Goal: Task Accomplishment & Management: Use online tool/utility

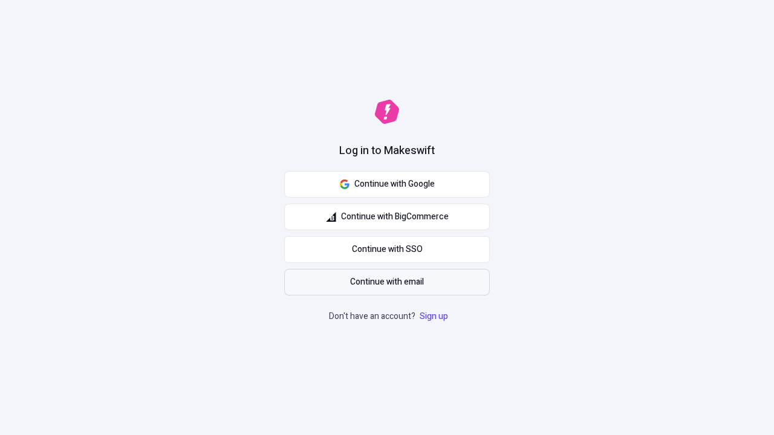
click at [387, 282] on span "Continue with email" at bounding box center [387, 282] width 74 height 13
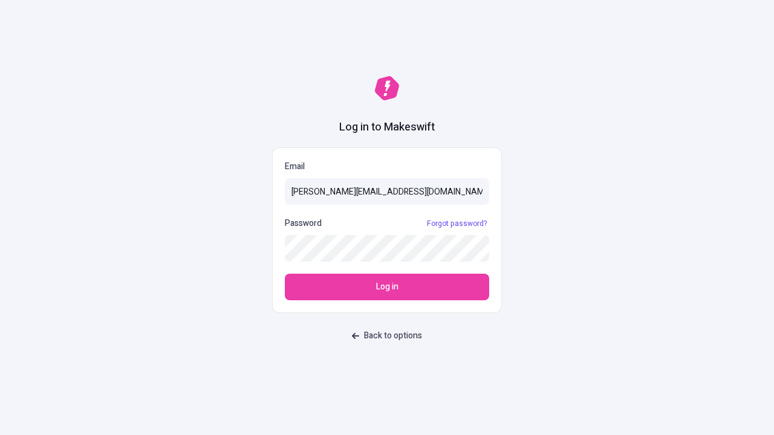
type input "[PERSON_NAME][EMAIL_ADDRESS][DOMAIN_NAME]"
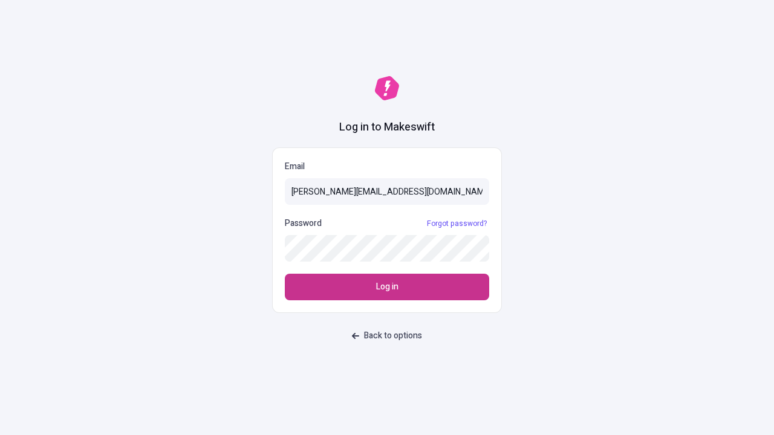
click at [387, 287] on span "Log in" at bounding box center [387, 286] width 22 height 13
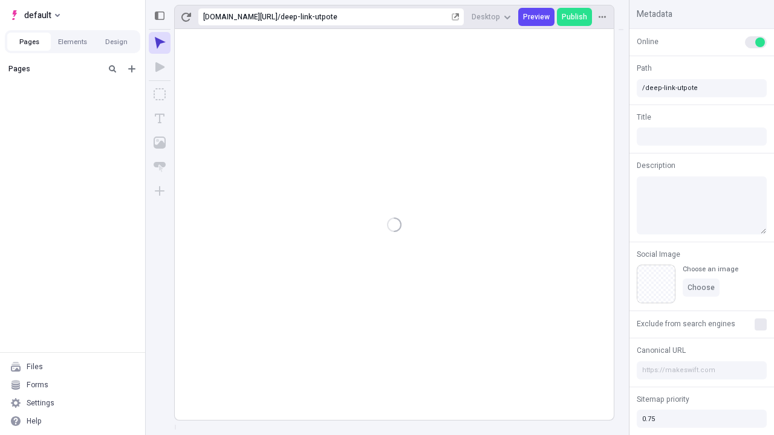
type input "/deep-link-utpote"
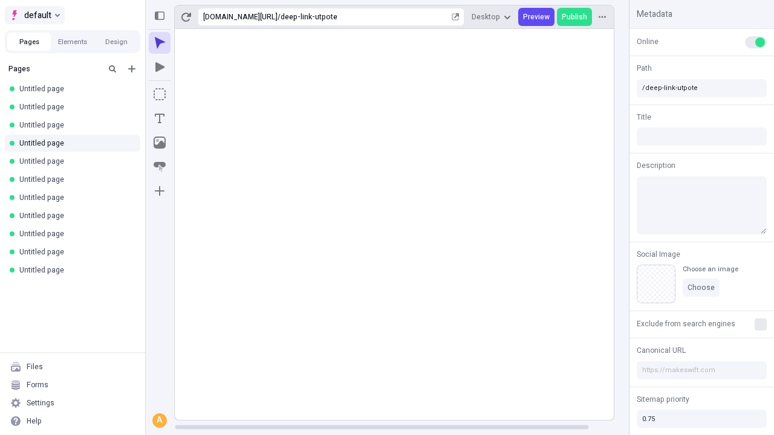
click at [34, 15] on span "default" at bounding box center [37, 15] width 27 height 15
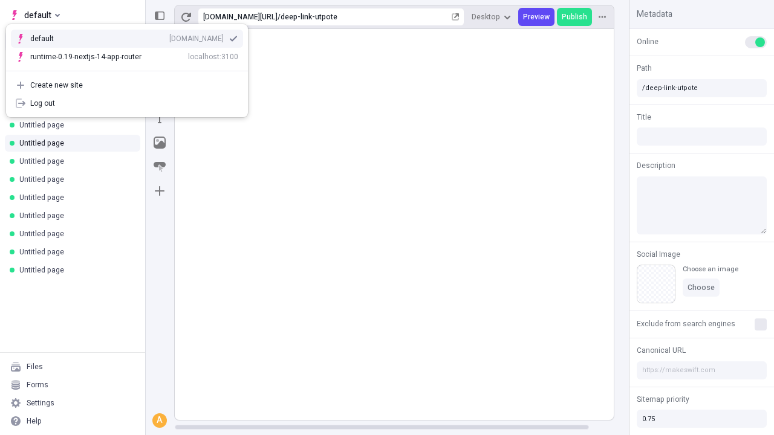
click at [169, 36] on div "[DOMAIN_NAME]" at bounding box center [196, 39] width 54 height 10
click at [132, 69] on icon "Add new" at bounding box center [131, 68] width 7 height 7
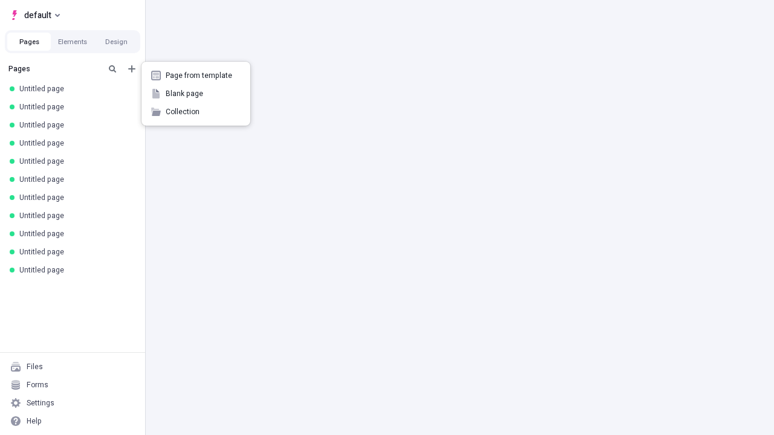
click at [196, 94] on span "Blank page" at bounding box center [203, 94] width 75 height 10
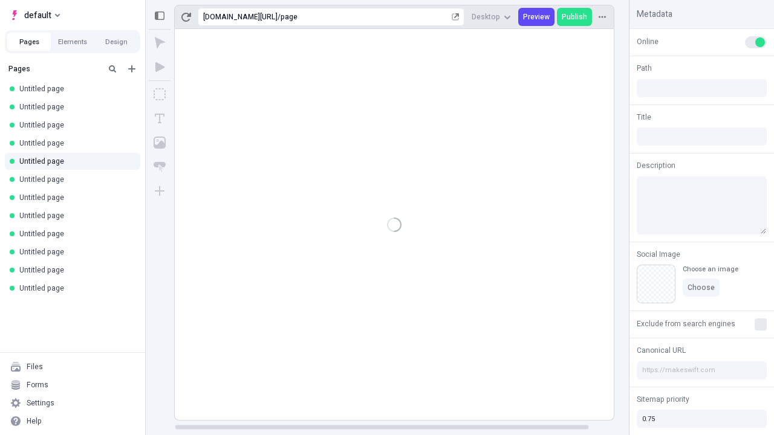
type input "/page"
click at [160, 94] on icon "Box" at bounding box center [160, 94] width 12 height 12
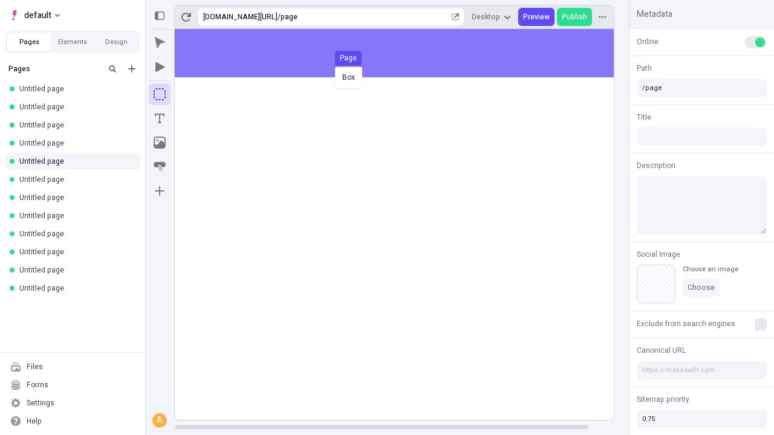
click at [406, 53] on div "Box Page" at bounding box center [387, 217] width 774 height 435
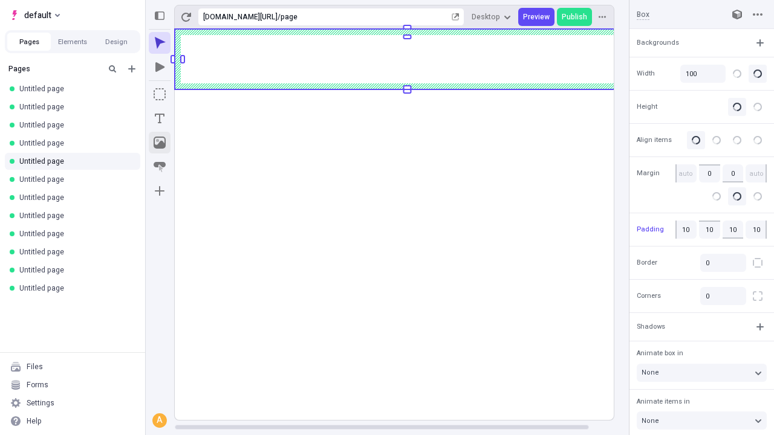
click at [160, 143] on icon "Image" at bounding box center [160, 143] width 12 height 12
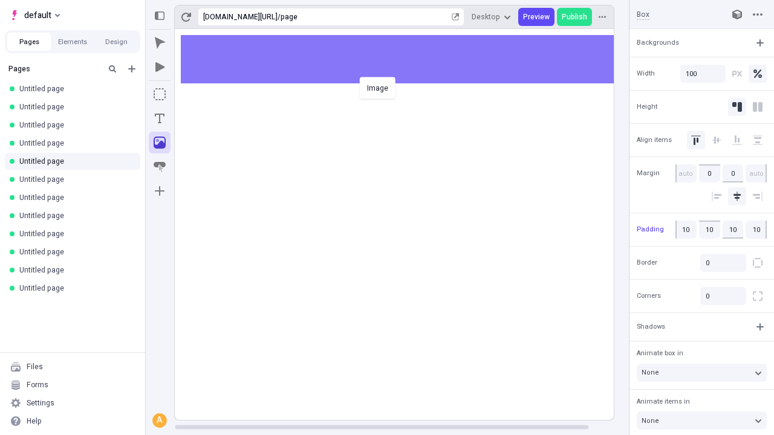
click at [406, 59] on div "Image" at bounding box center [387, 217] width 774 height 435
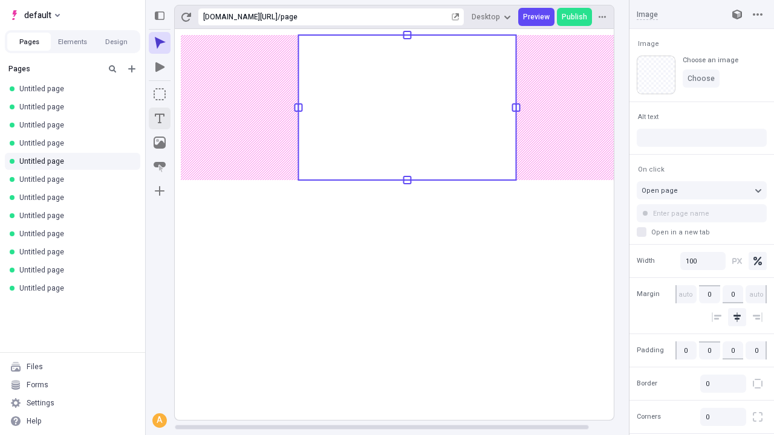
click at [160, 118] on icon "Text" at bounding box center [160, 119] width 10 height 10
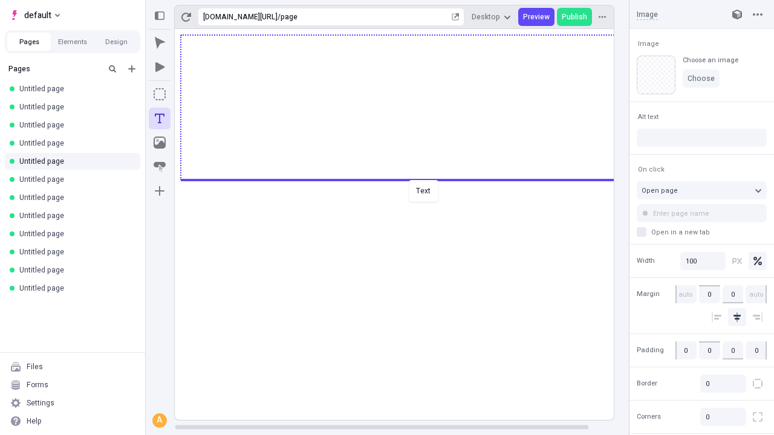
click at [406, 179] on div "Text" at bounding box center [387, 217] width 774 height 435
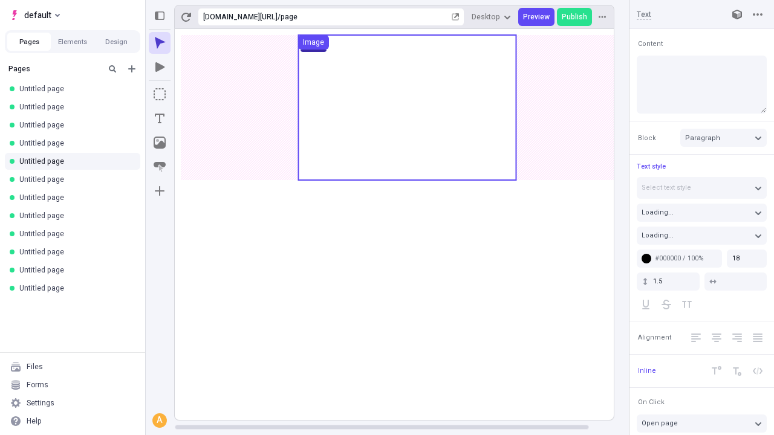
type textarea "Uniquely envisioneer high standards in web services. Fungibly target flexible e…"
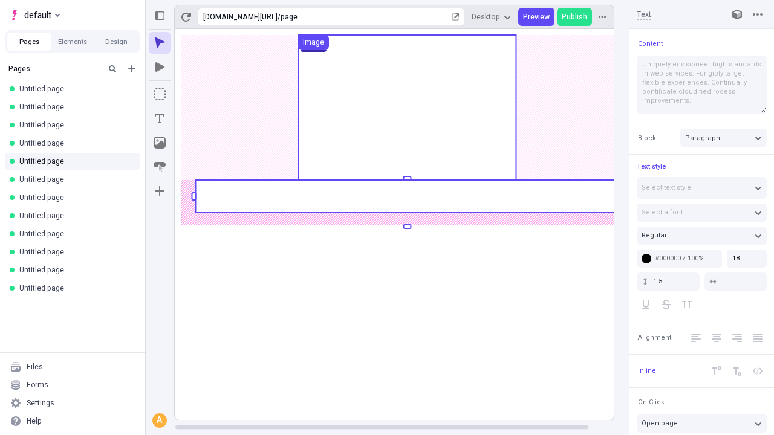
click at [406, 196] on rect at bounding box center [406, 196] width 423 height 33
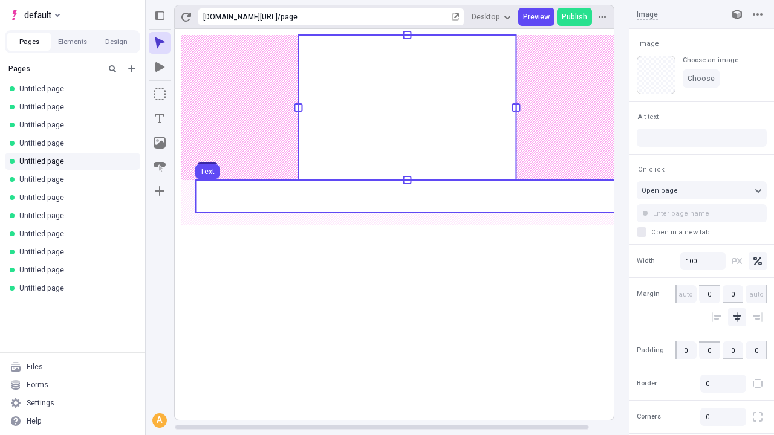
click at [406, 196] on use at bounding box center [406, 196] width 423 height 33
click at [406, 196] on rect at bounding box center [407, 224] width 465 height 391
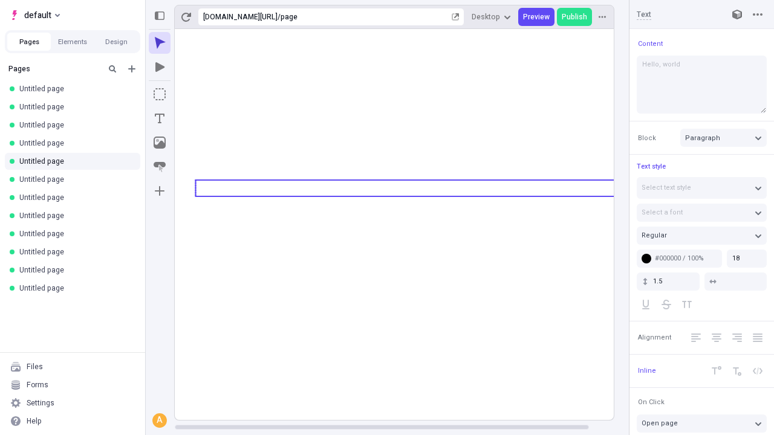
type textarea "Hello, world!"
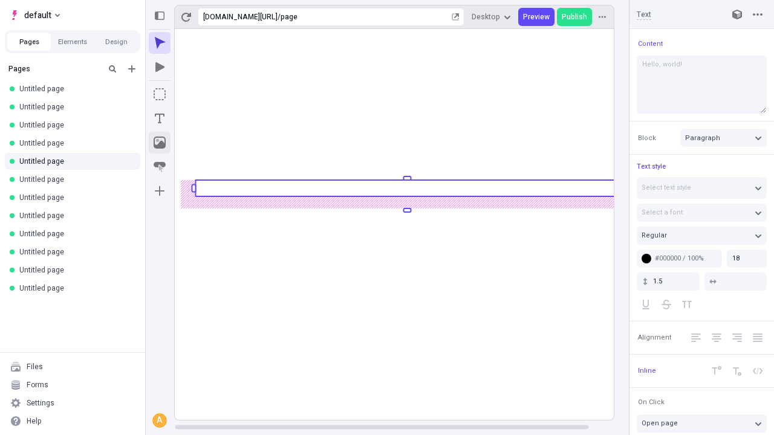
click at [160, 143] on icon "Image" at bounding box center [160, 143] width 12 height 12
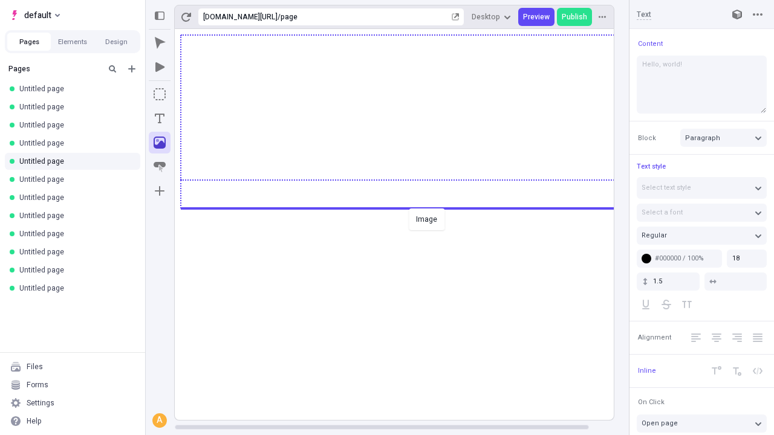
click at [406, 207] on div "Image" at bounding box center [387, 217] width 774 height 435
